Goal: Find specific page/section: Find specific page/section

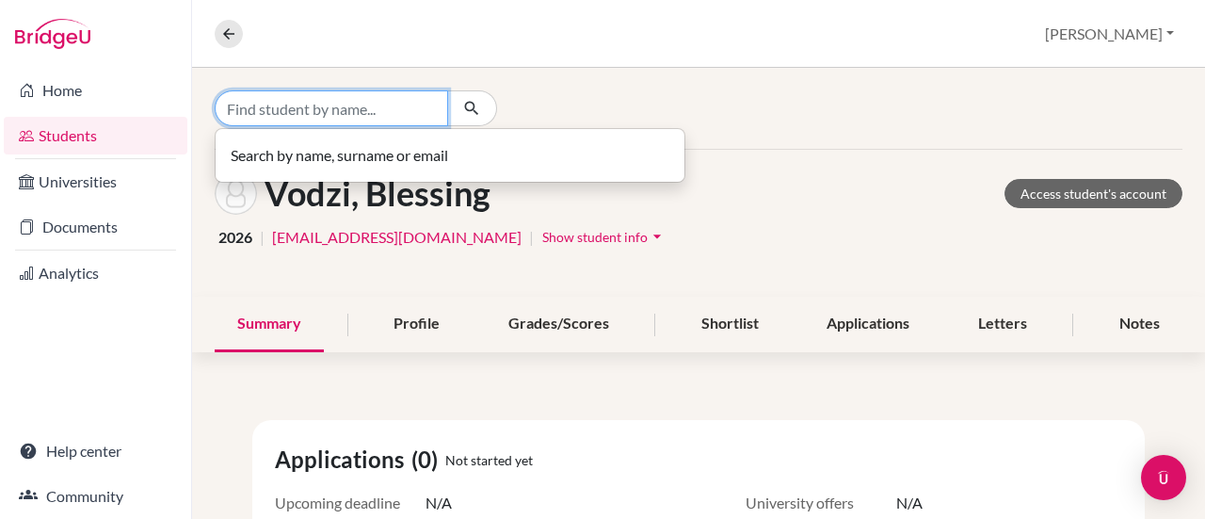
click at [332, 106] on input "Find student by name..." at bounding box center [332, 108] width 234 height 36
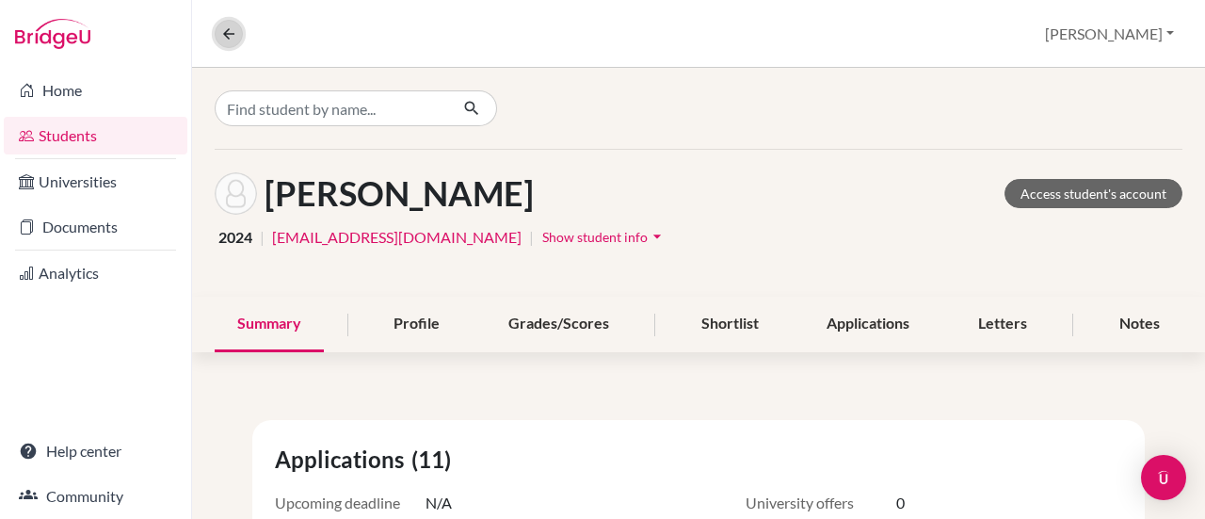
click at [220, 30] on icon at bounding box center [228, 33] width 17 height 17
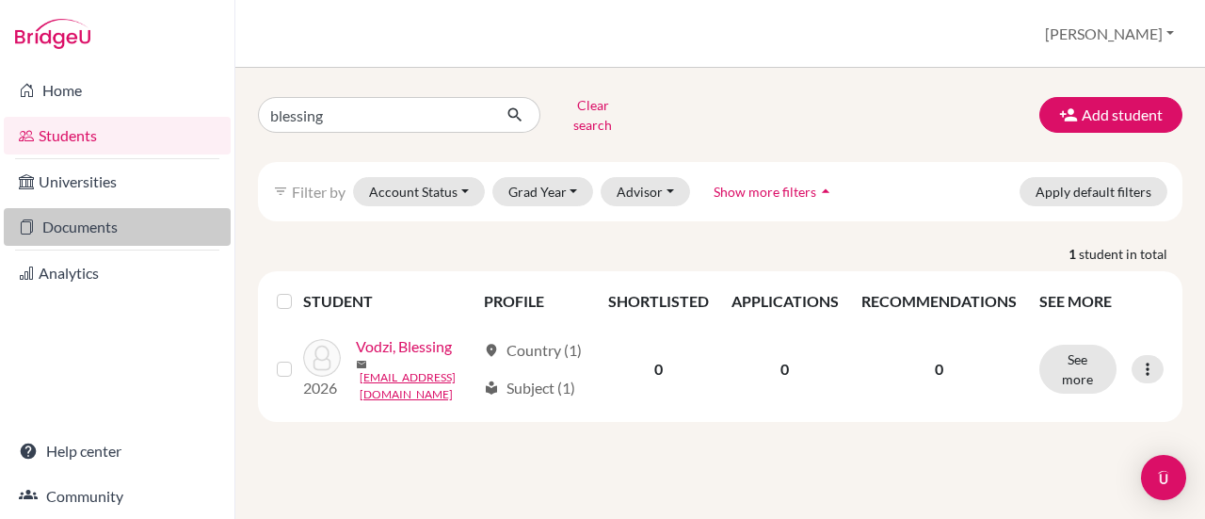
click at [81, 219] on link "Documents" at bounding box center [117, 227] width 227 height 38
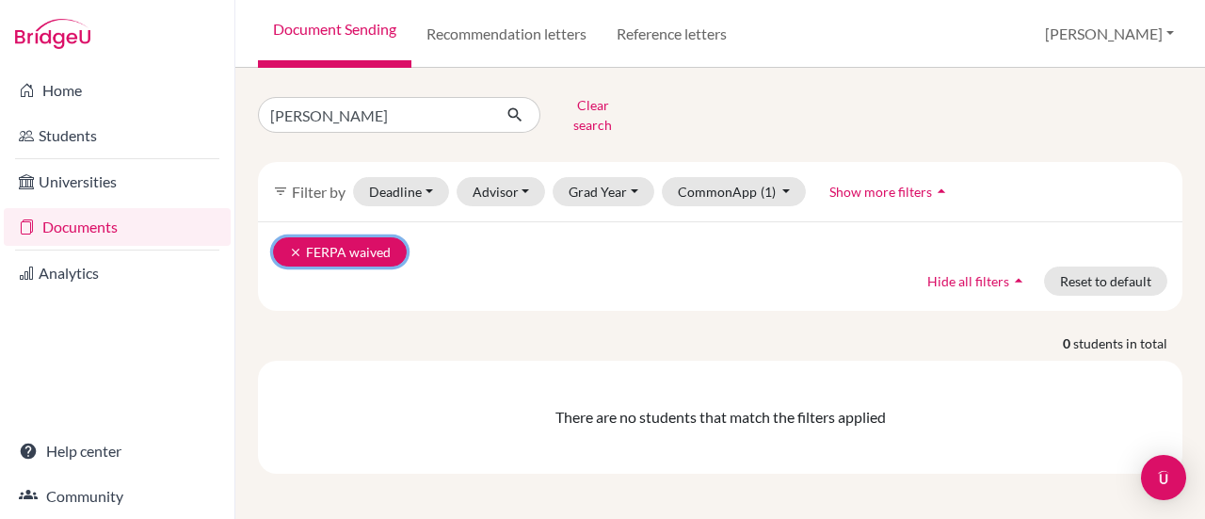
click at [379, 239] on button "clear FERPA waived" at bounding box center [340, 251] width 134 height 29
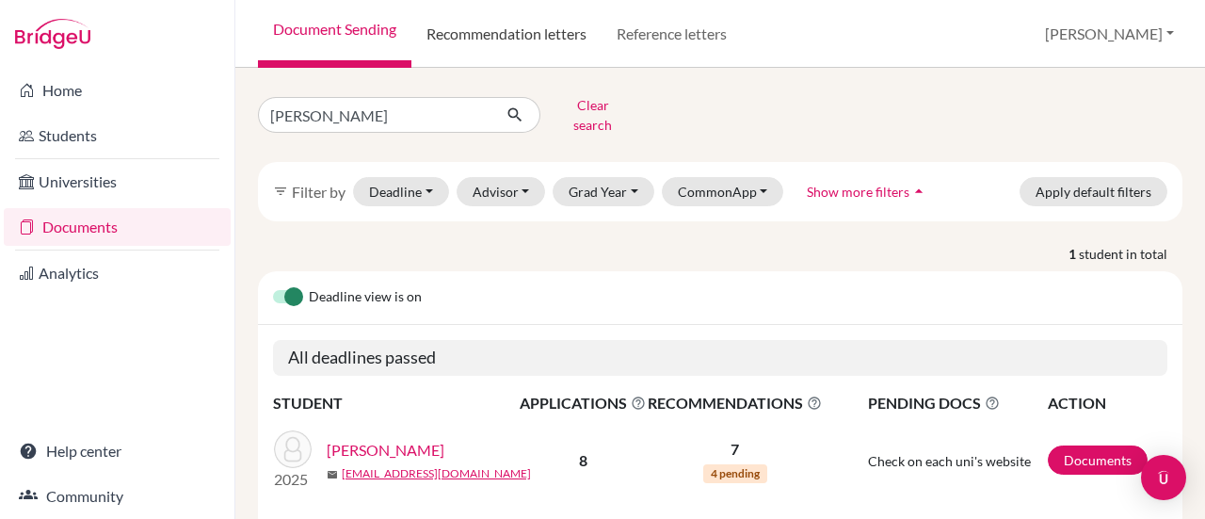
click at [443, 35] on link "Recommendation letters" at bounding box center [507, 34] width 190 height 68
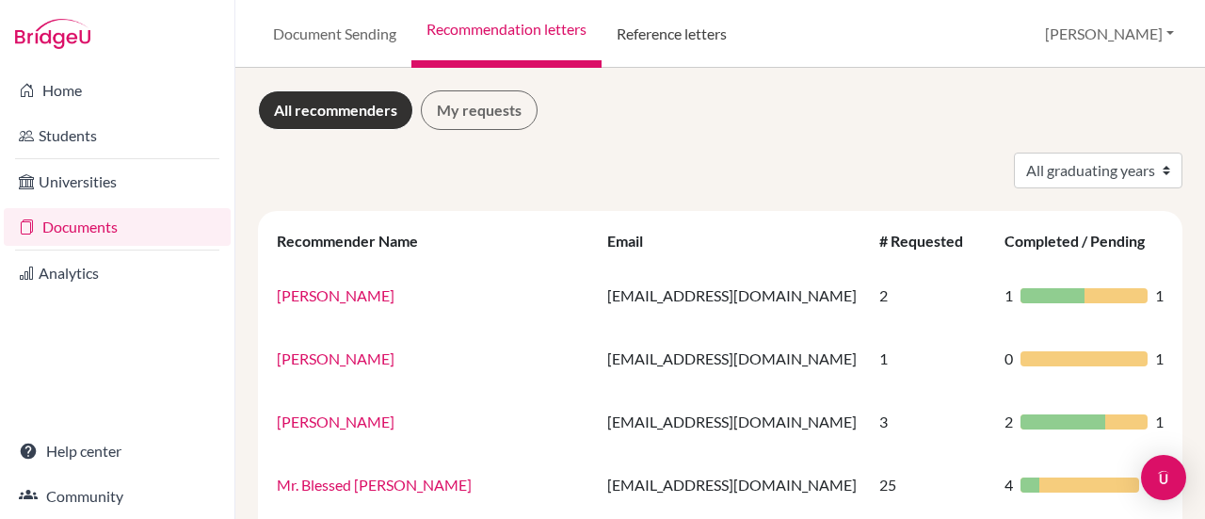
click at [685, 54] on link "Reference letters" at bounding box center [672, 34] width 140 height 68
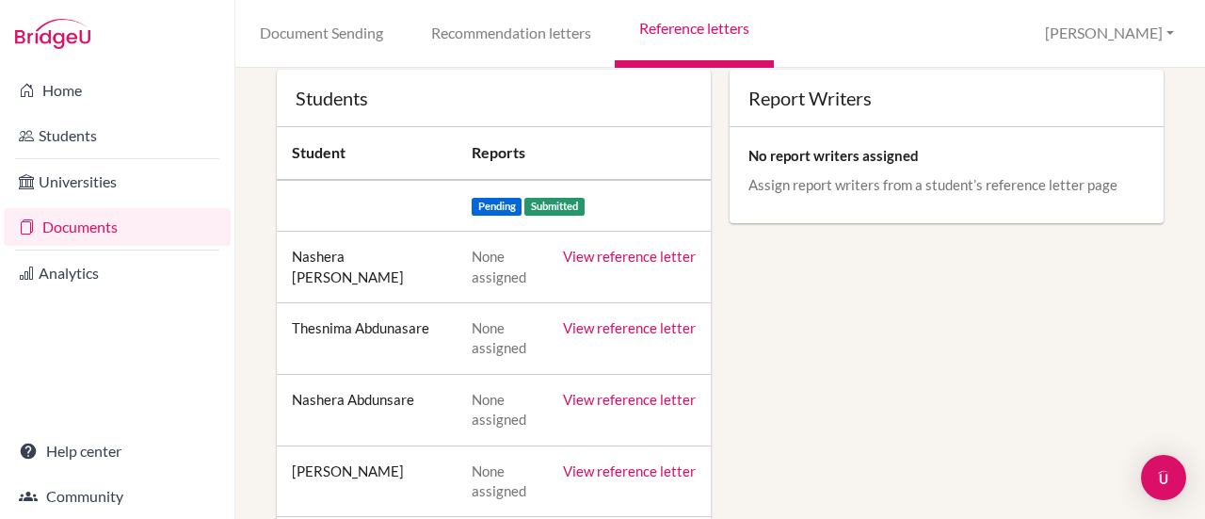
scroll to position [153, 0]
